Goal: Task Accomplishment & Management: Manage account settings

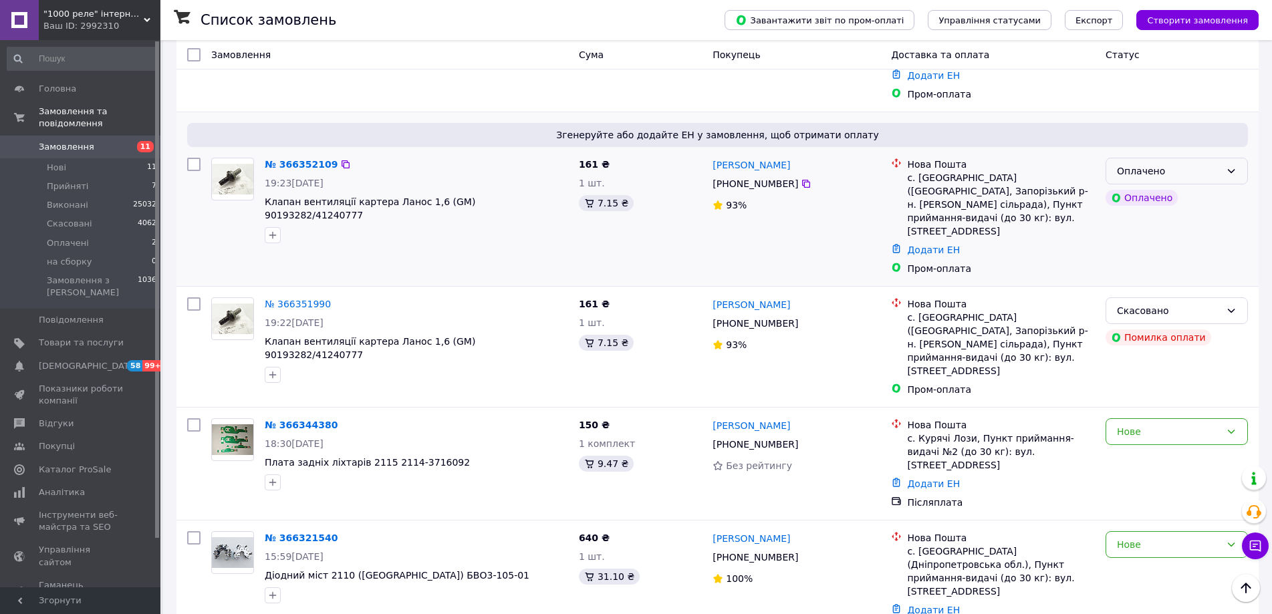
scroll to position [200, 0]
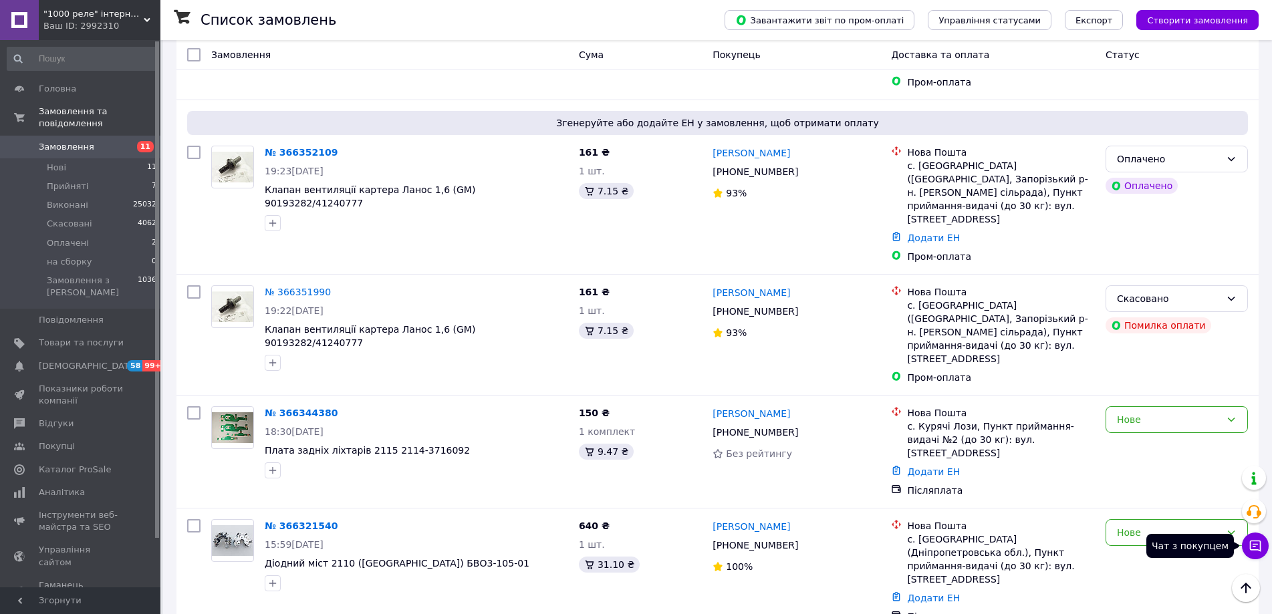
click at [1254, 540] on icon at bounding box center [1254, 545] width 13 height 13
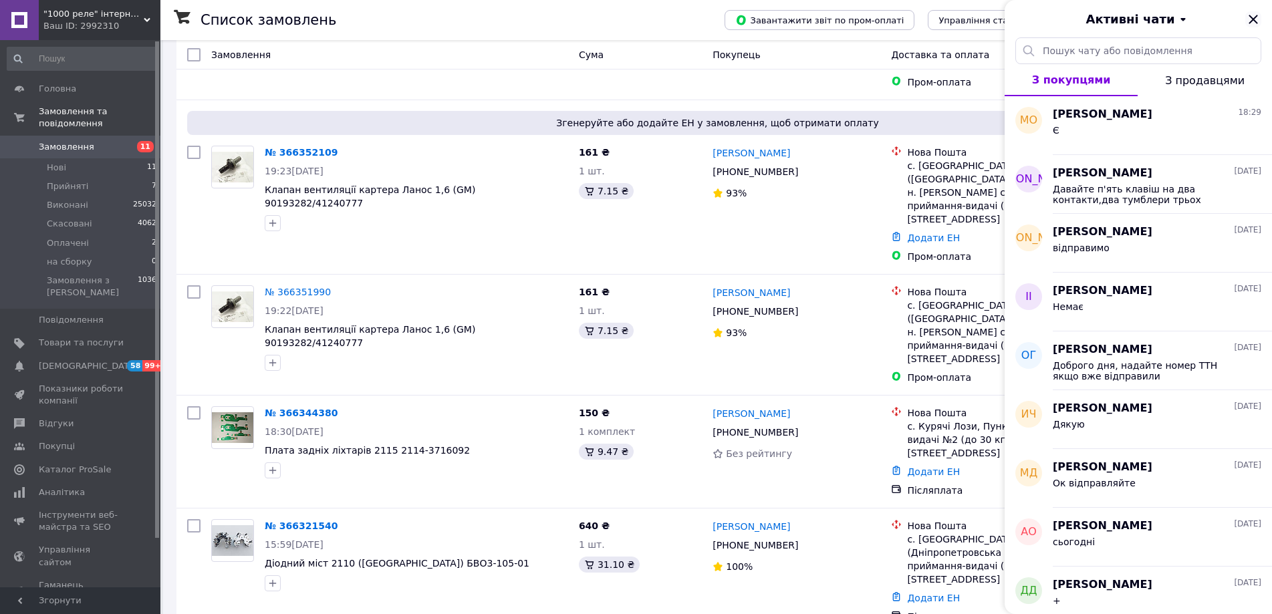
click at [1254, 17] on icon "Закрити" at bounding box center [1252, 19] width 9 height 9
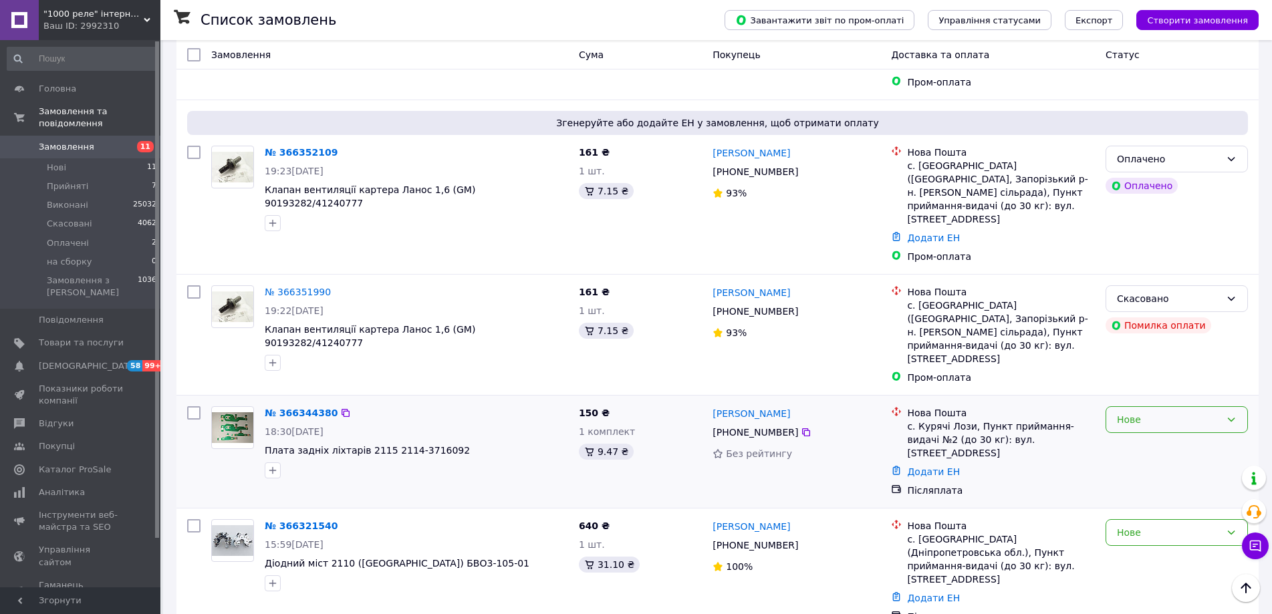
click at [1187, 412] on div "Нове" at bounding box center [1169, 419] width 104 height 15
click at [1172, 416] on li "Прийнято" at bounding box center [1176, 409] width 141 height 24
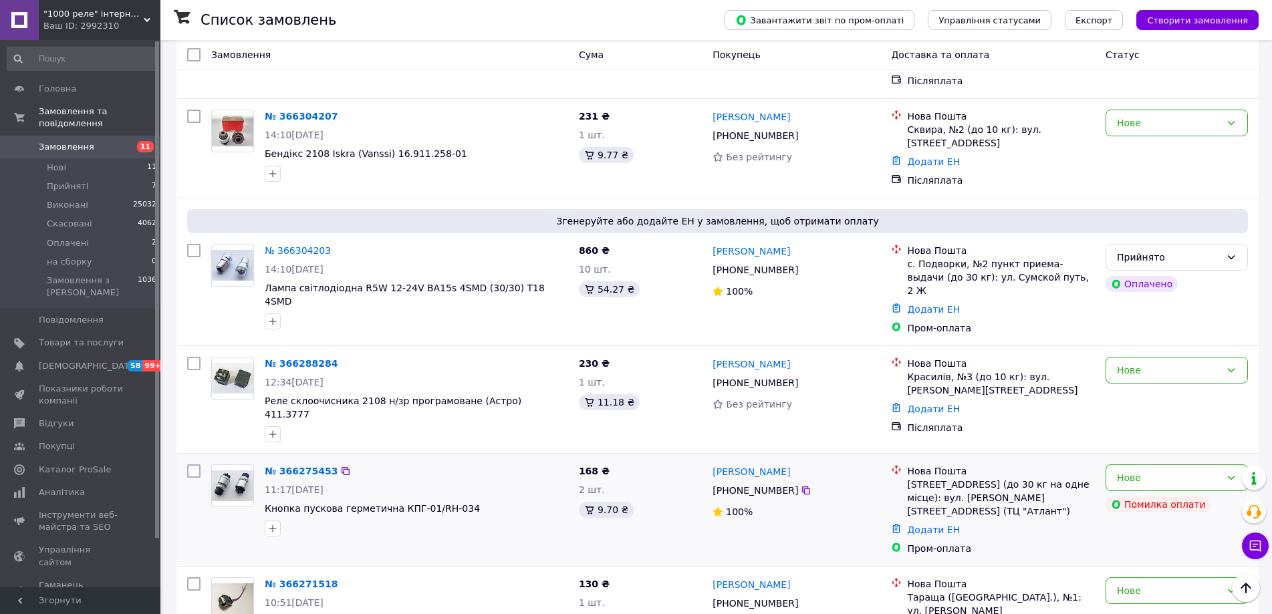
scroll to position [1002, 0]
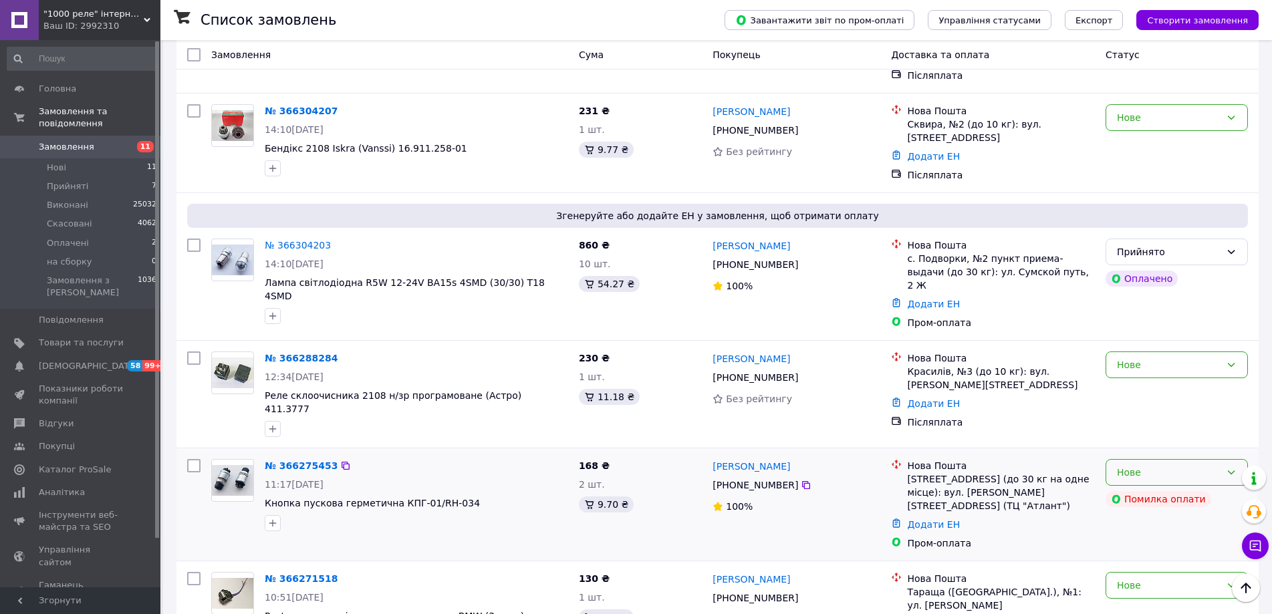
click at [1142, 465] on div "Нове" at bounding box center [1169, 472] width 104 height 15
click at [1141, 432] on li "Скасовано" at bounding box center [1176, 430] width 141 height 24
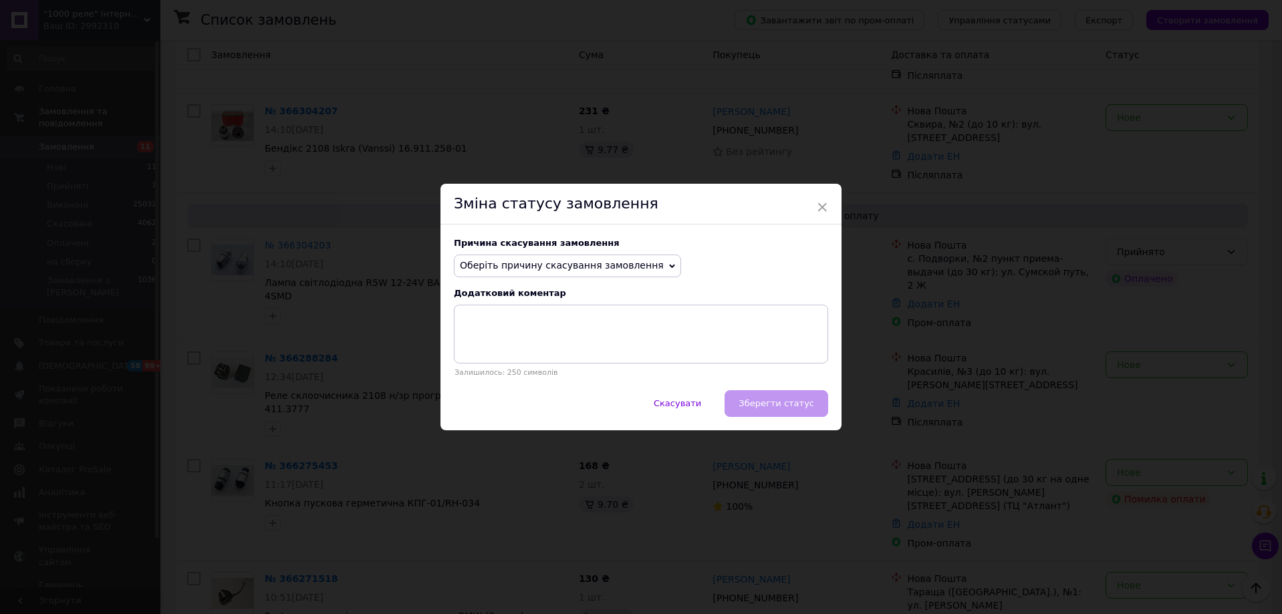
click at [601, 274] on span "Оберіть причину скасування замовлення" at bounding box center [567, 266] width 227 height 23
click at [550, 329] on li "Оплата не надійшла" at bounding box center [567, 329] width 226 height 19
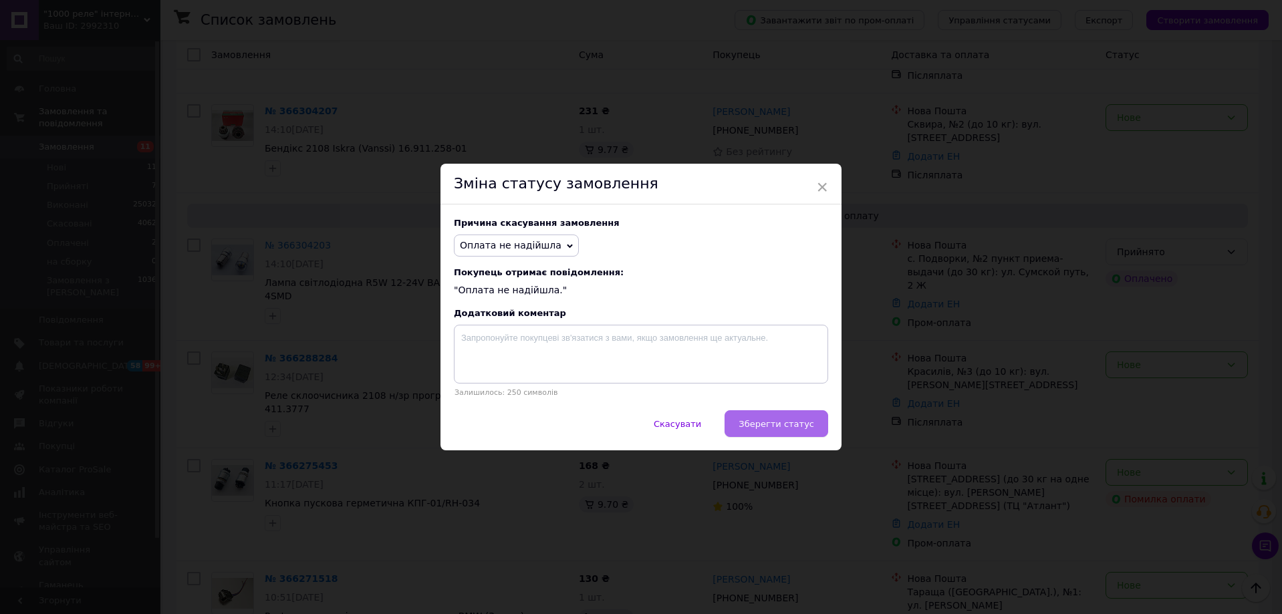
click at [790, 423] on span "Зберегти статус" at bounding box center [776, 424] width 76 height 10
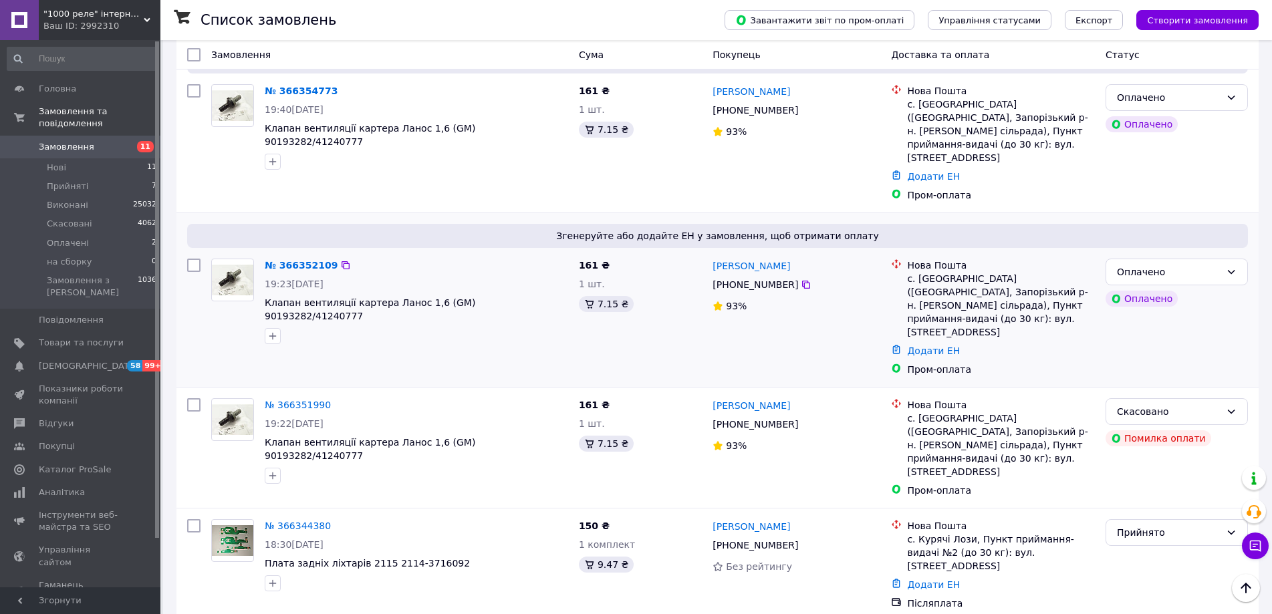
scroll to position [67, 0]
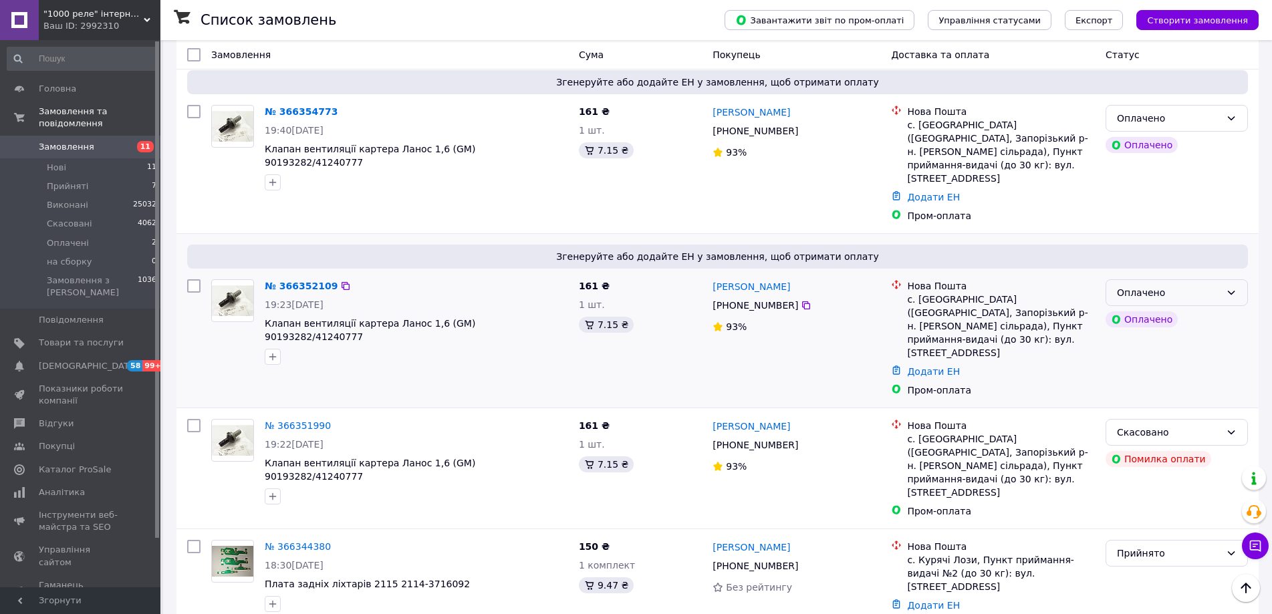
click at [1204, 285] on div "Оплачено" at bounding box center [1169, 292] width 104 height 15
click at [1208, 315] on li "Прийнято" at bounding box center [1176, 309] width 141 height 24
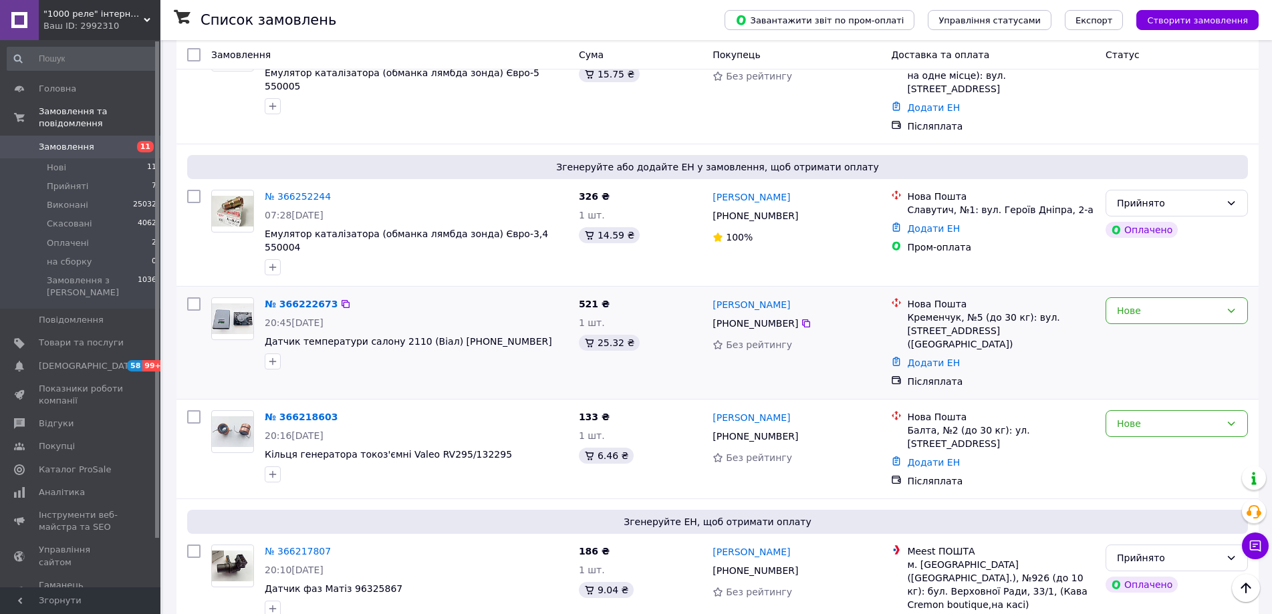
scroll to position [1809, 0]
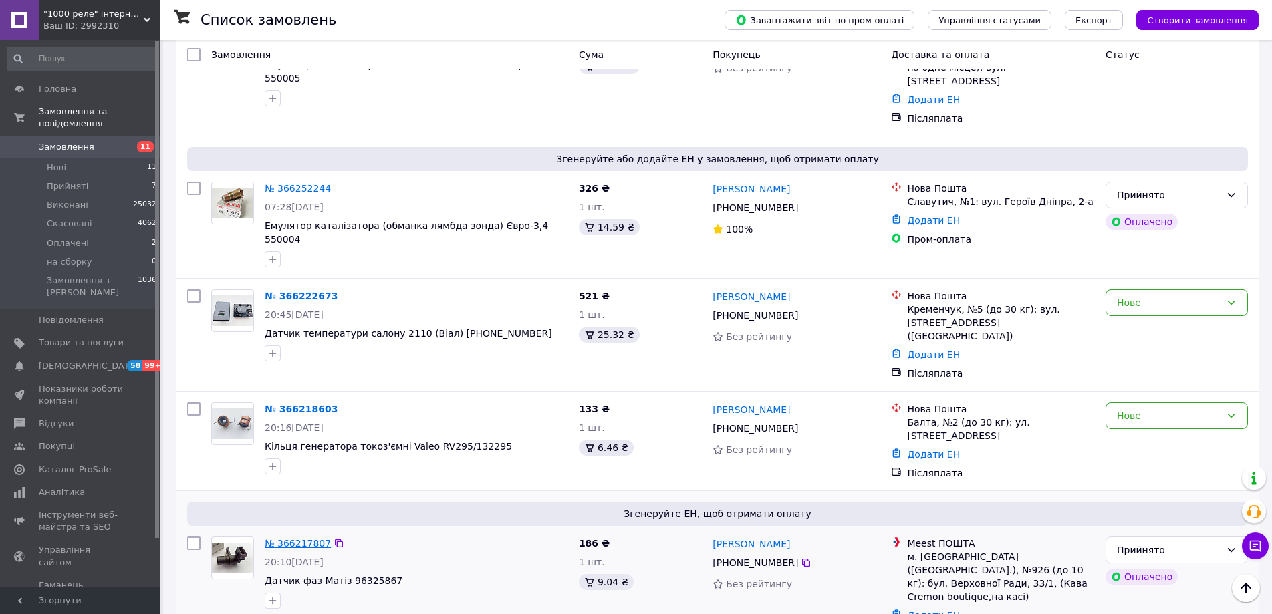
click at [288, 538] on link "№ 366217807" at bounding box center [298, 543] width 66 height 11
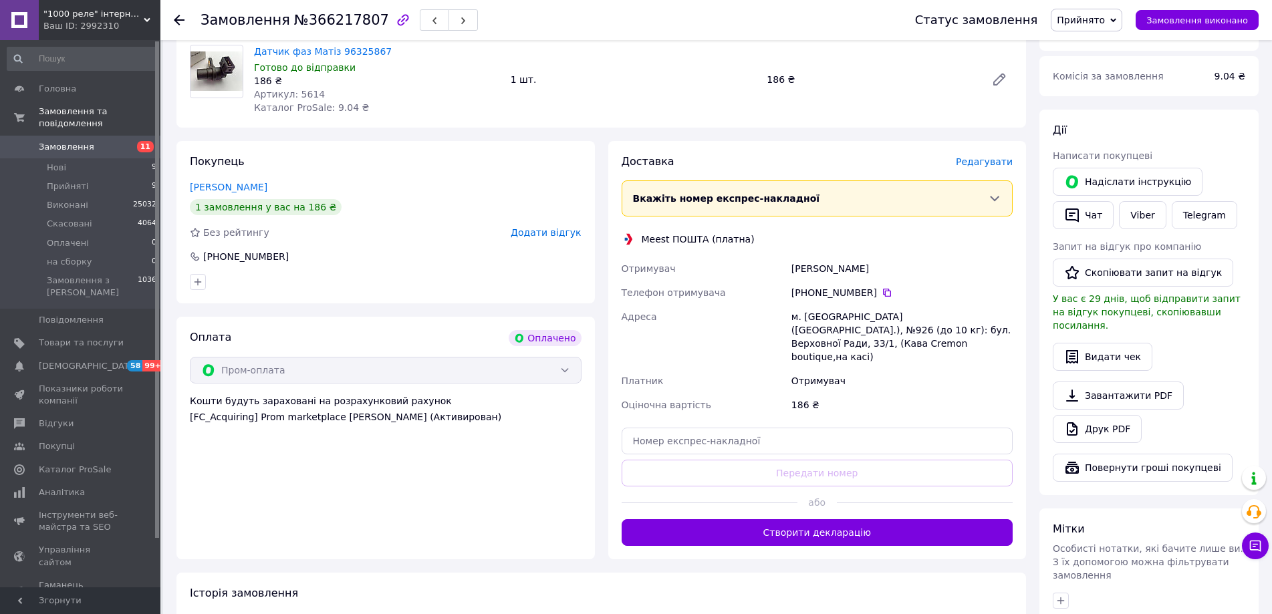
scroll to position [468, 0]
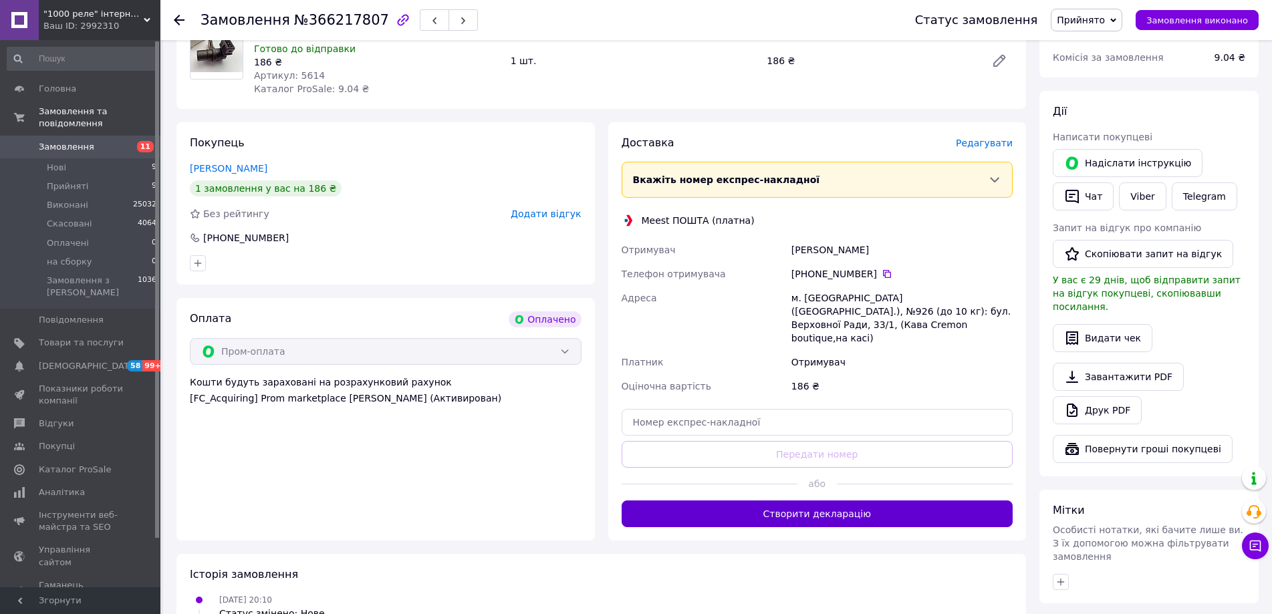
click at [833, 500] on button "Створити декларацію" at bounding box center [817, 513] width 392 height 27
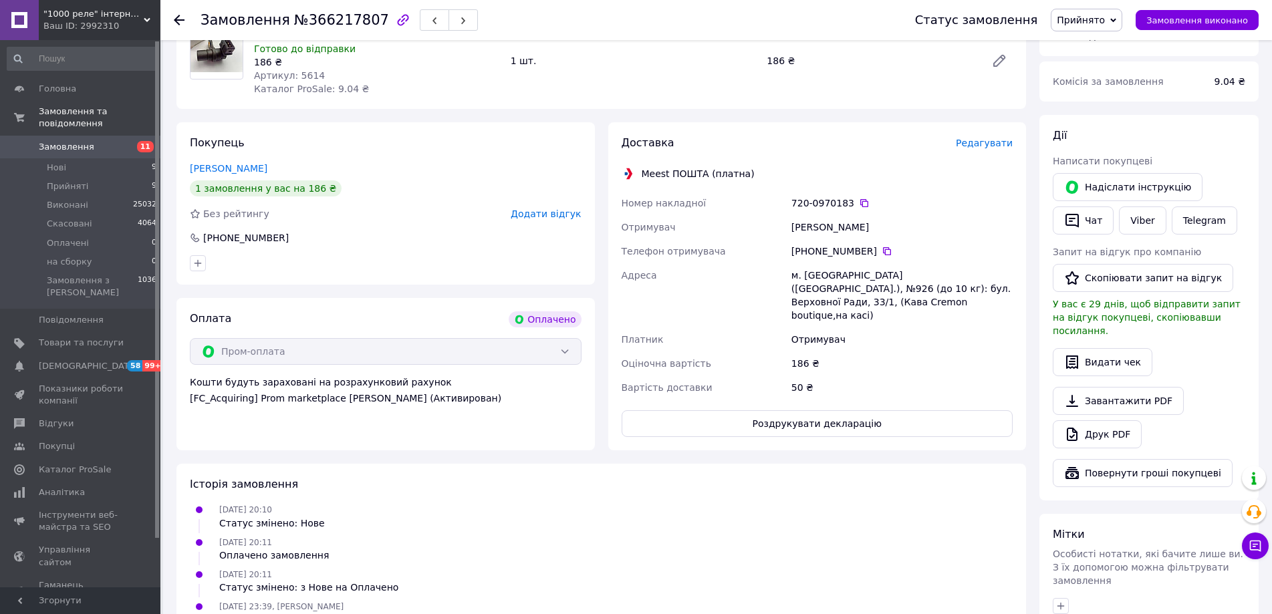
click at [116, 141] on span "Замовлення" at bounding box center [81, 147] width 85 height 12
